Goal: Information Seeking & Learning: Find specific fact

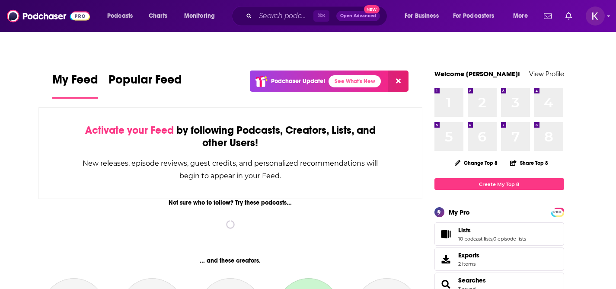
click at [282, 22] on div "⌘ K Open Advanced New" at bounding box center [310, 16] width 156 height 20
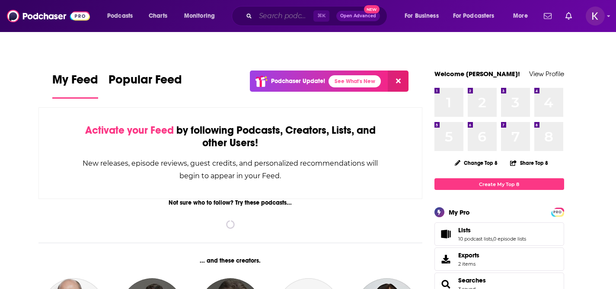
click at [282, 22] on input "Search podcasts, credits, & more..." at bounding box center [285, 16] width 58 height 14
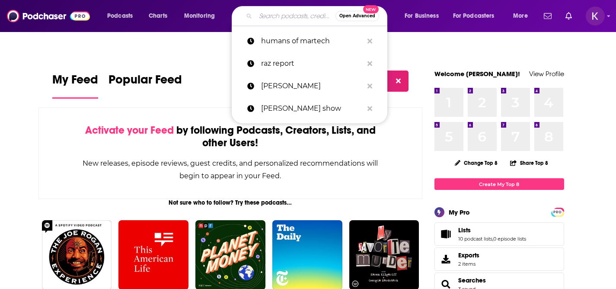
paste input "Women in Leadership Empowered"
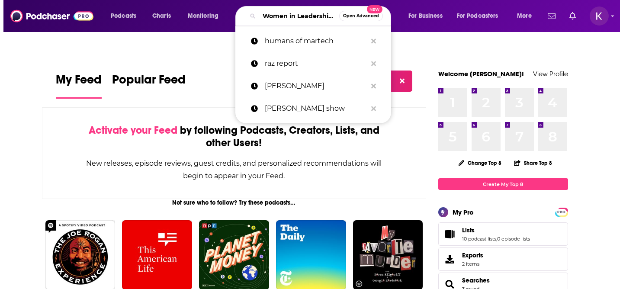
scroll to position [0, 57]
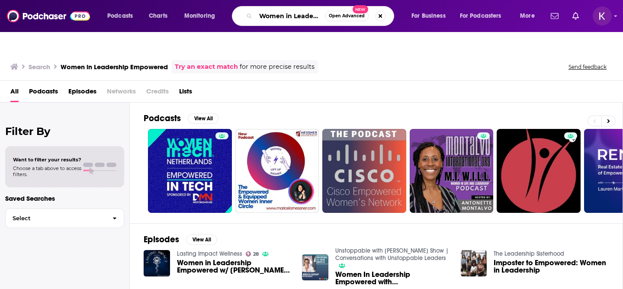
click at [270, 16] on input "Women in Leadership Empowered" at bounding box center [290, 16] width 69 height 14
type input "w"
type input "WIL empowered"
